Goal: Task Accomplishment & Management: Use online tool/utility

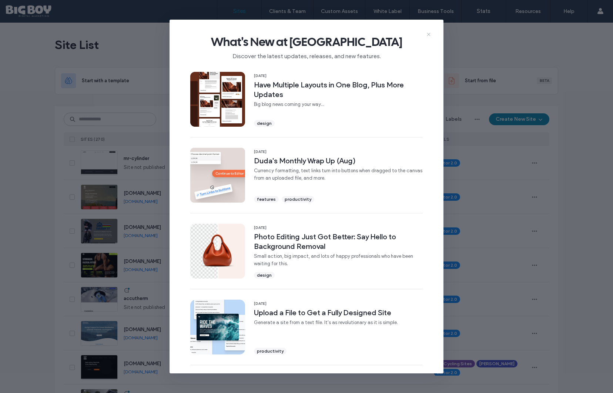
click at [430, 35] on icon at bounding box center [429, 34] width 6 height 6
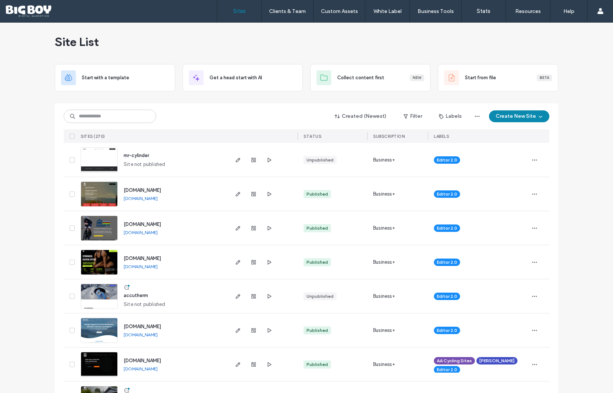
scroll to position [5, 0]
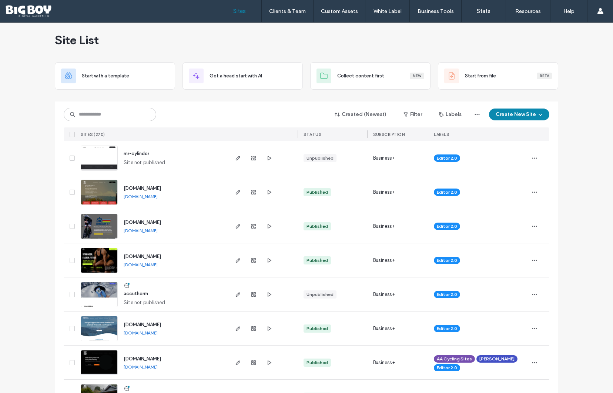
click at [105, 256] on img at bounding box center [99, 273] width 36 height 50
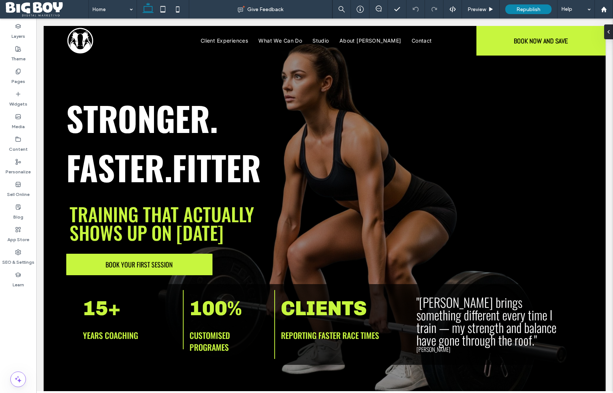
click at [18, 242] on label "App Store" at bounding box center [18, 237] width 22 height 10
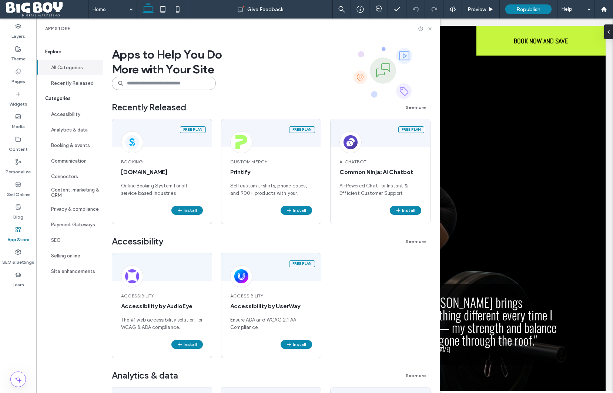
click at [187, 85] on input at bounding box center [164, 83] width 104 height 13
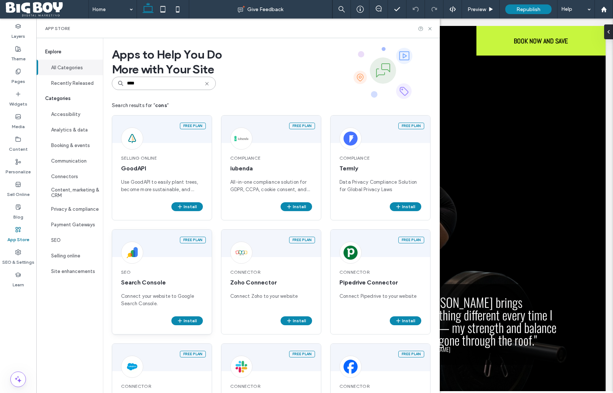
type input "****"
click at [159, 279] on span "Search Console" at bounding box center [162, 282] width 82 height 8
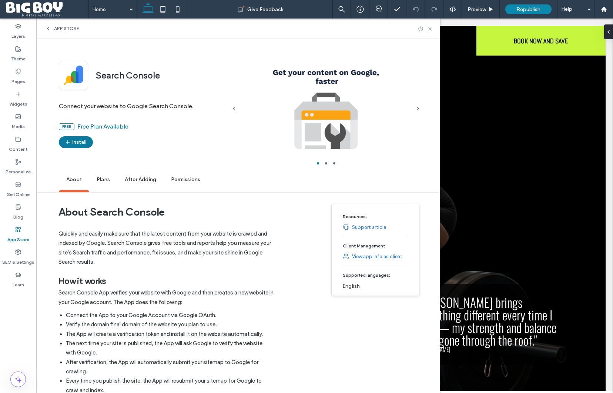
click at [70, 142] on icon "button" at bounding box center [68, 142] width 6 height 6
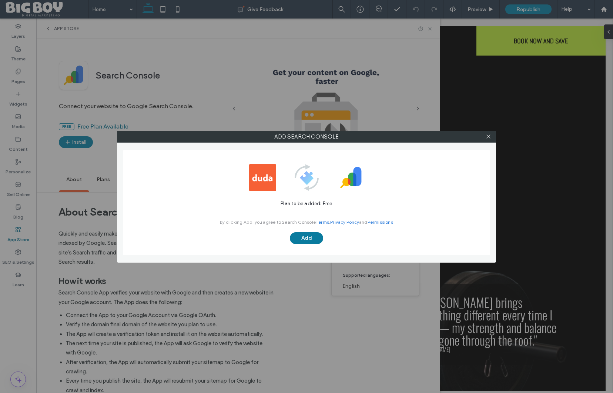
click at [314, 235] on button "Add" at bounding box center [306, 238] width 33 height 12
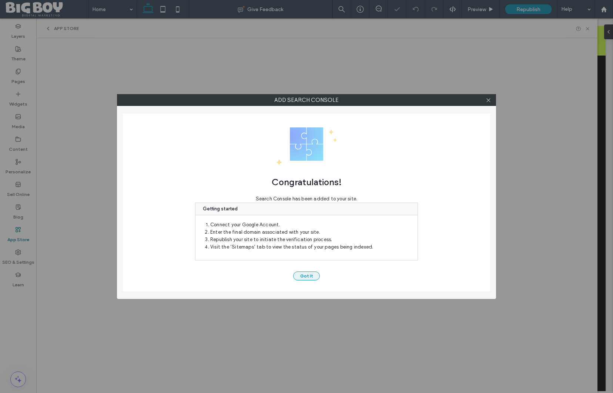
click at [308, 276] on button "Got It" at bounding box center [306, 275] width 27 height 9
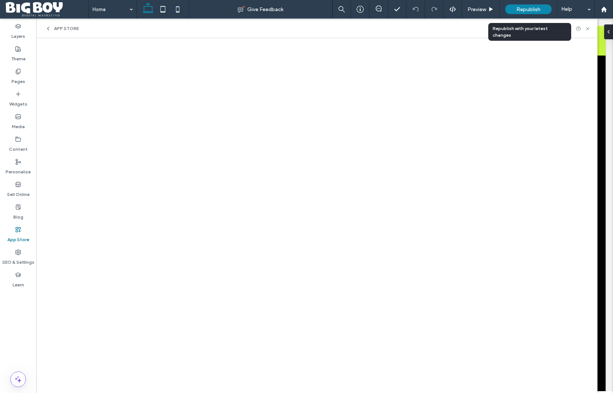
click at [533, 7] on span "Republish" at bounding box center [528, 9] width 24 height 6
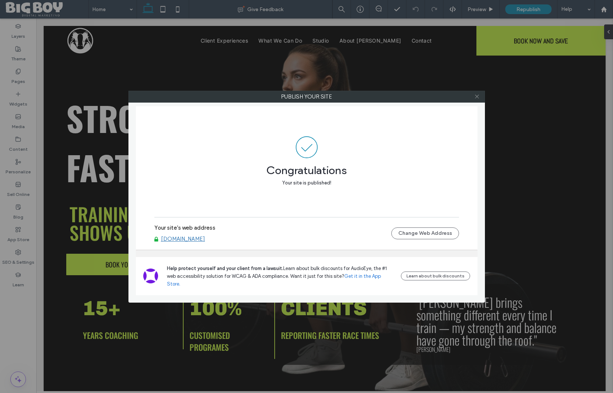
click at [477, 94] on icon at bounding box center [477, 97] width 6 height 6
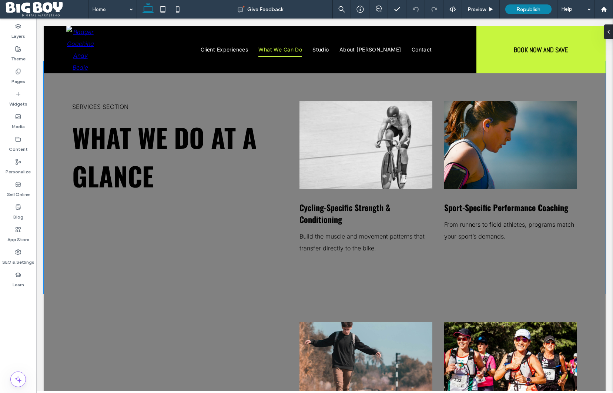
scroll to position [1384, 0]
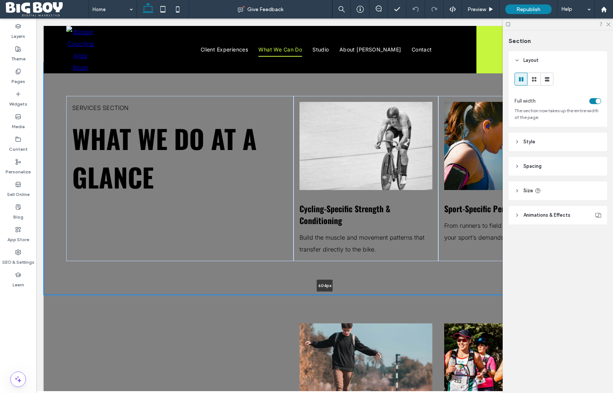
drag, startPoint x: 420, startPoint y: 283, endPoint x: 419, endPoint y: 274, distance: 9.3
click at [419, 274] on div "services Section What We Do at a Glance Cycling-Specific Strength & Conditionin…" at bounding box center [325, 178] width 562 height 232
type input "***"
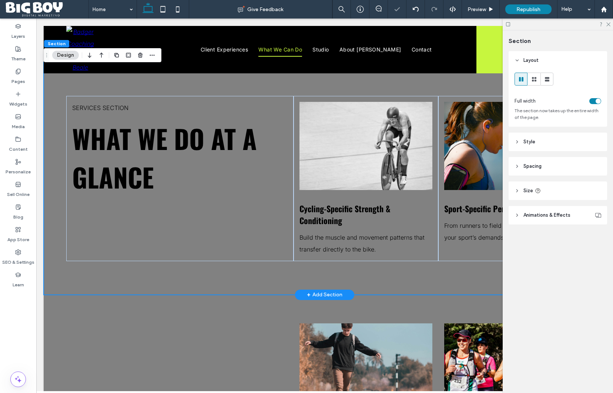
click at [419, 270] on div "services Section What We Do at a Glance Cycling-Specific Strength & Conditionin…" at bounding box center [325, 178] width 562 height 232
click at [535, 163] on span "Spacing" at bounding box center [532, 165] width 18 height 7
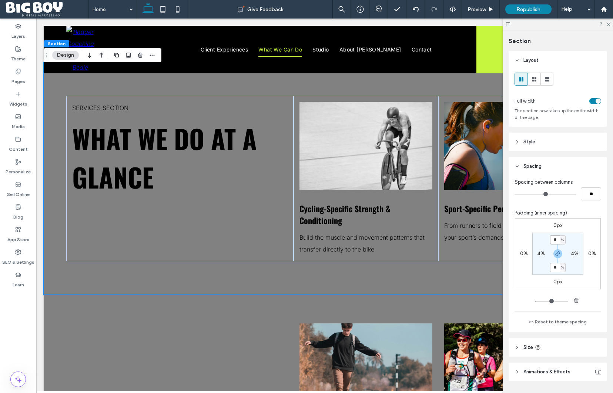
click at [553, 239] on input "*" at bounding box center [555, 239] width 10 height 9
type input "*"
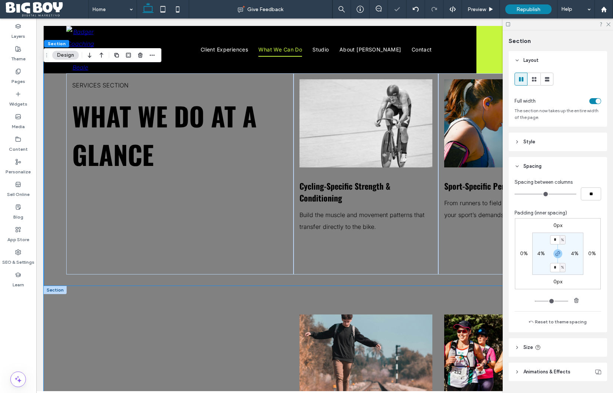
click at [262, 288] on div "Balance, Stability & Injury Prevention Targeted work to keep you stronger, stea…" at bounding box center [325, 385] width 562 height 198
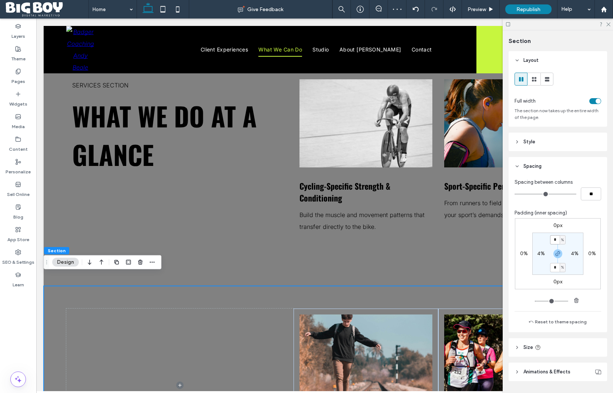
click at [552, 241] on input "*" at bounding box center [555, 239] width 10 height 9
type input "*"
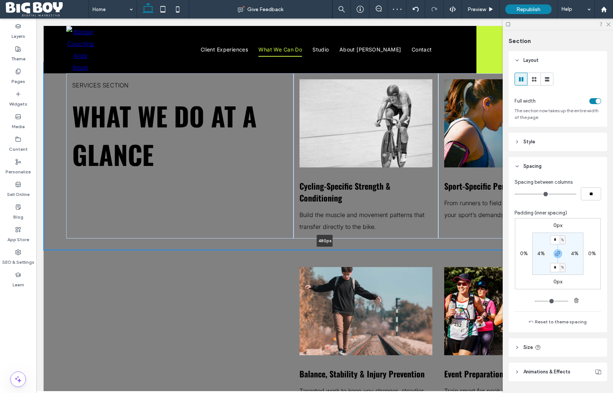
drag, startPoint x: 261, startPoint y: 268, endPoint x: 262, endPoint y: 227, distance: 40.3
click at [262, 227] on div "services Section What We Do at a Glance Cycling-Specific Strength & Conditionin…" at bounding box center [325, 156] width 562 height 188
type input "***"
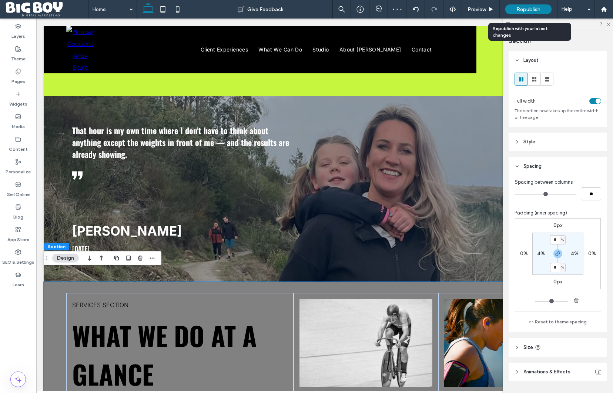
scroll to position [1162, 0]
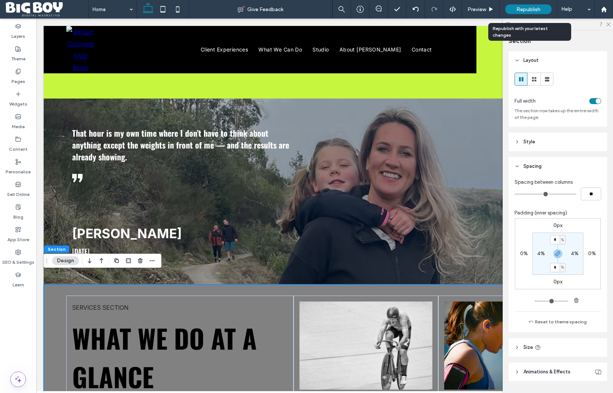
click at [527, 12] on span "Republish" at bounding box center [528, 9] width 24 height 6
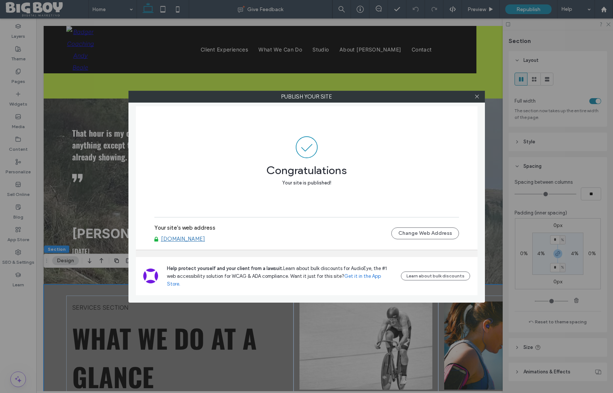
click at [181, 242] on link "[DOMAIN_NAME]" at bounding box center [183, 238] width 44 height 7
click at [478, 97] on icon at bounding box center [477, 97] width 6 height 6
